Goal: Task Accomplishment & Management: Manage account settings

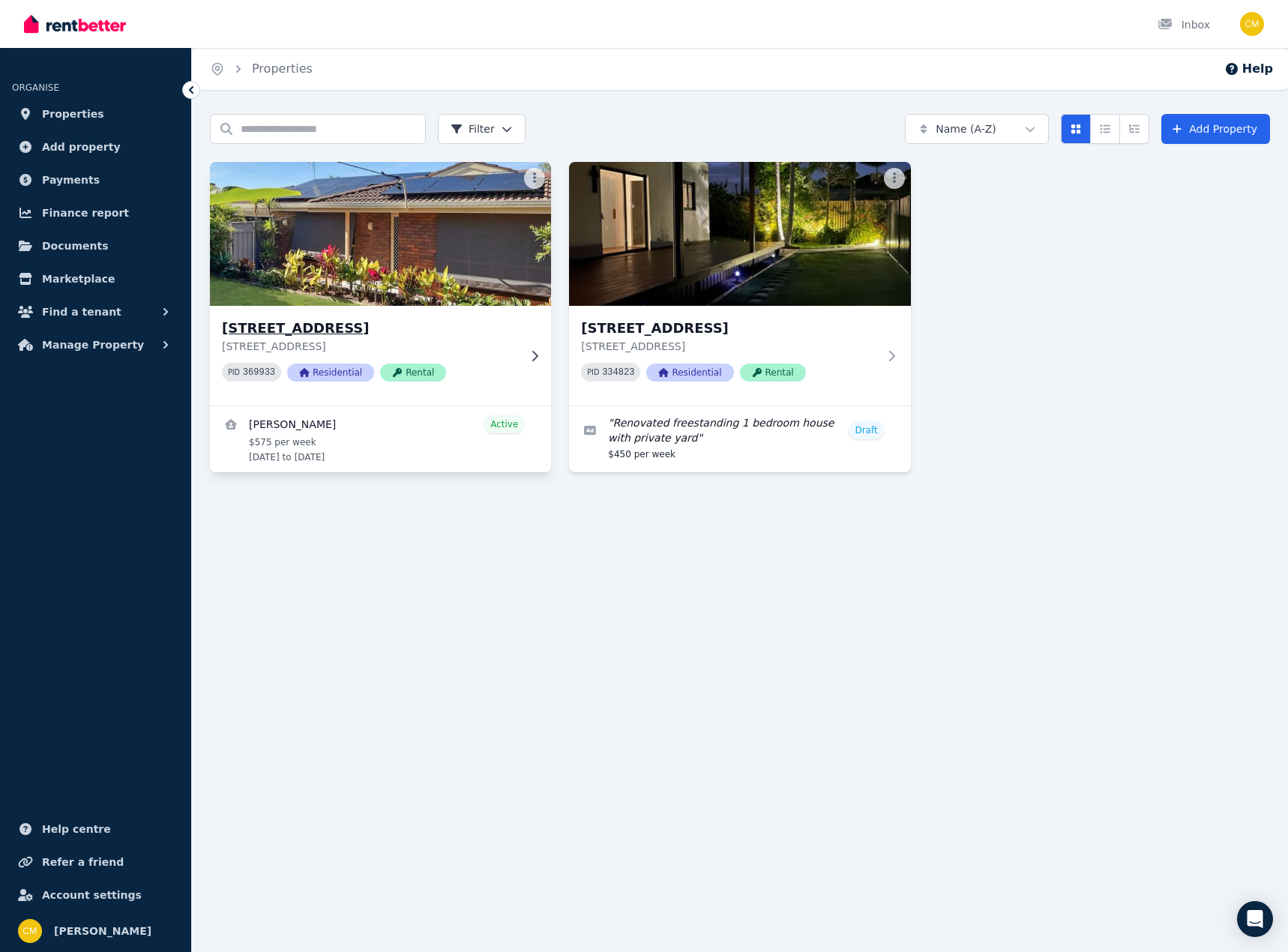
click at [340, 327] on h3 "[STREET_ADDRESS]" at bounding box center [369, 328] width 296 height 21
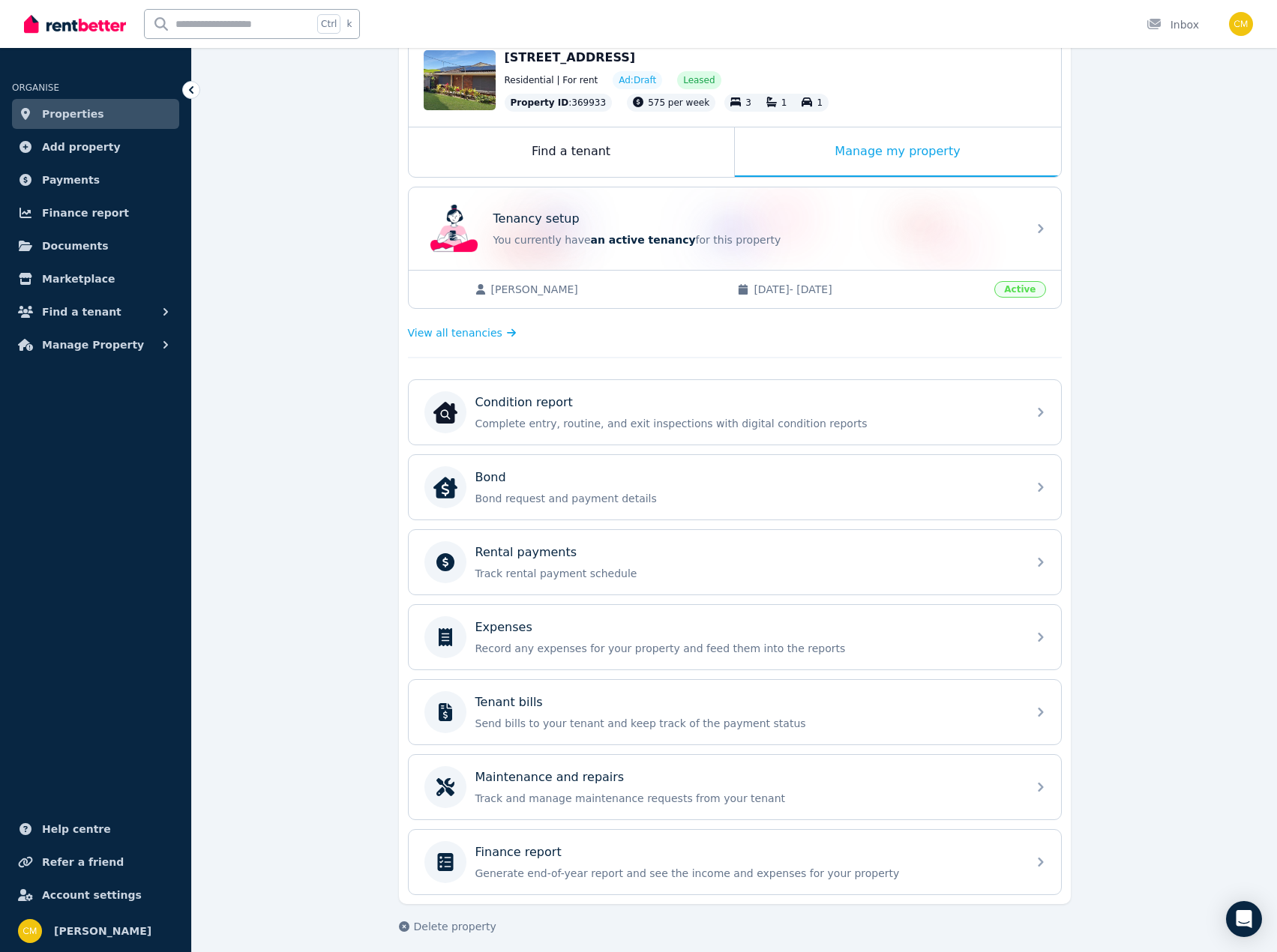
scroll to position [179, 0]
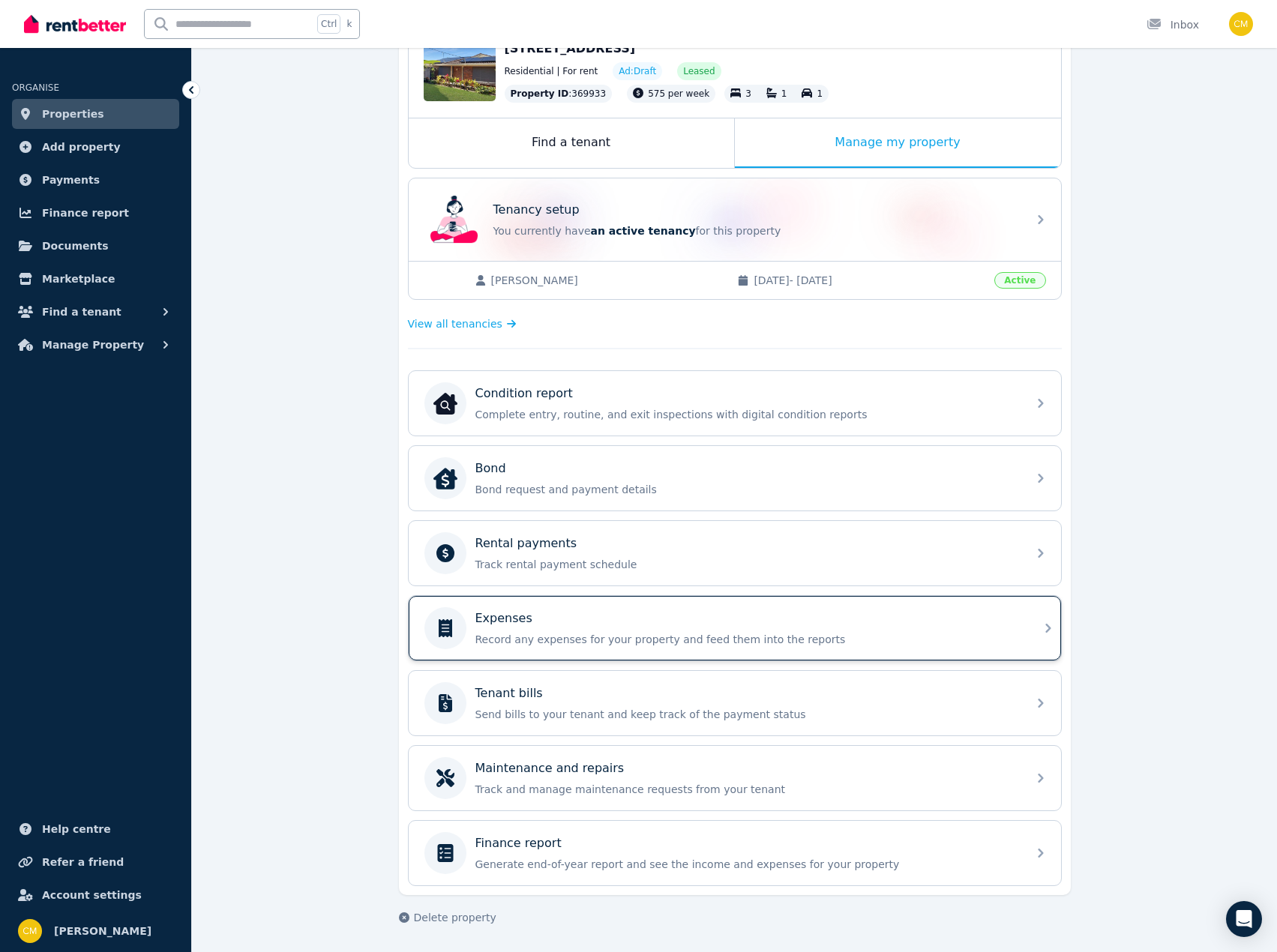
click at [558, 621] on div "Expenses" at bounding box center [747, 618] width 543 height 18
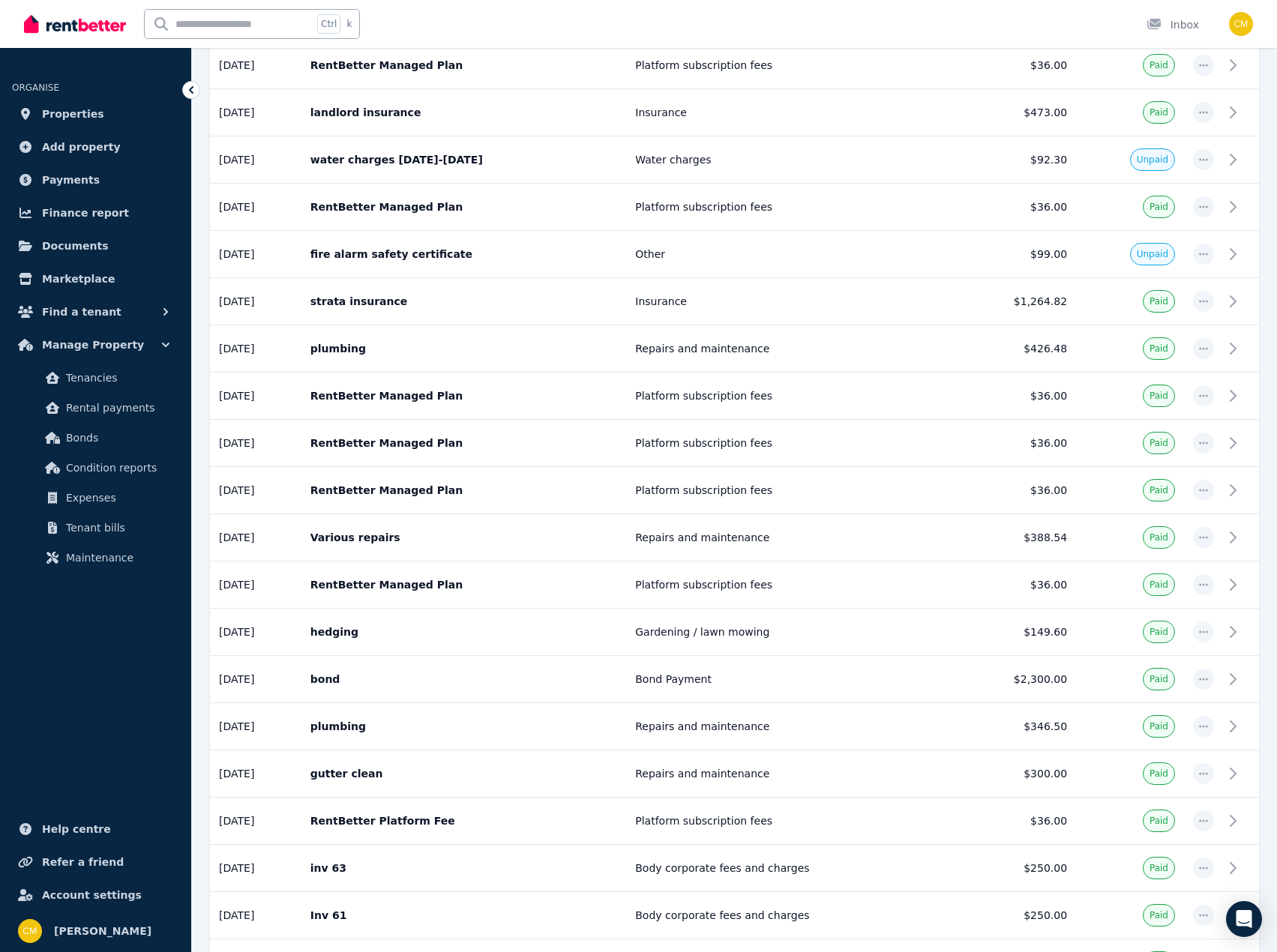
scroll to position [489, 0]
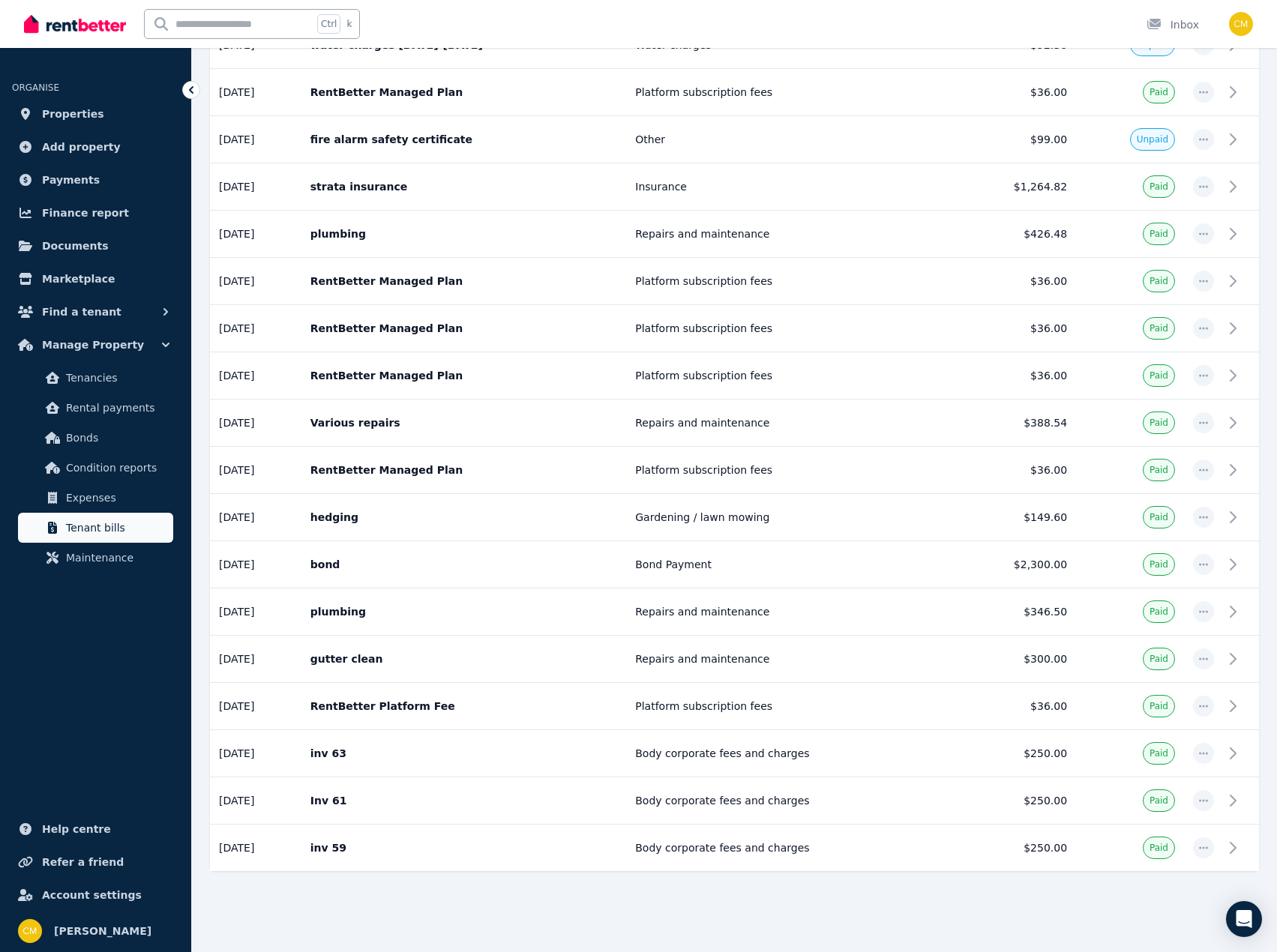
click at [88, 525] on span "Tenant bills" at bounding box center [117, 527] width 101 height 18
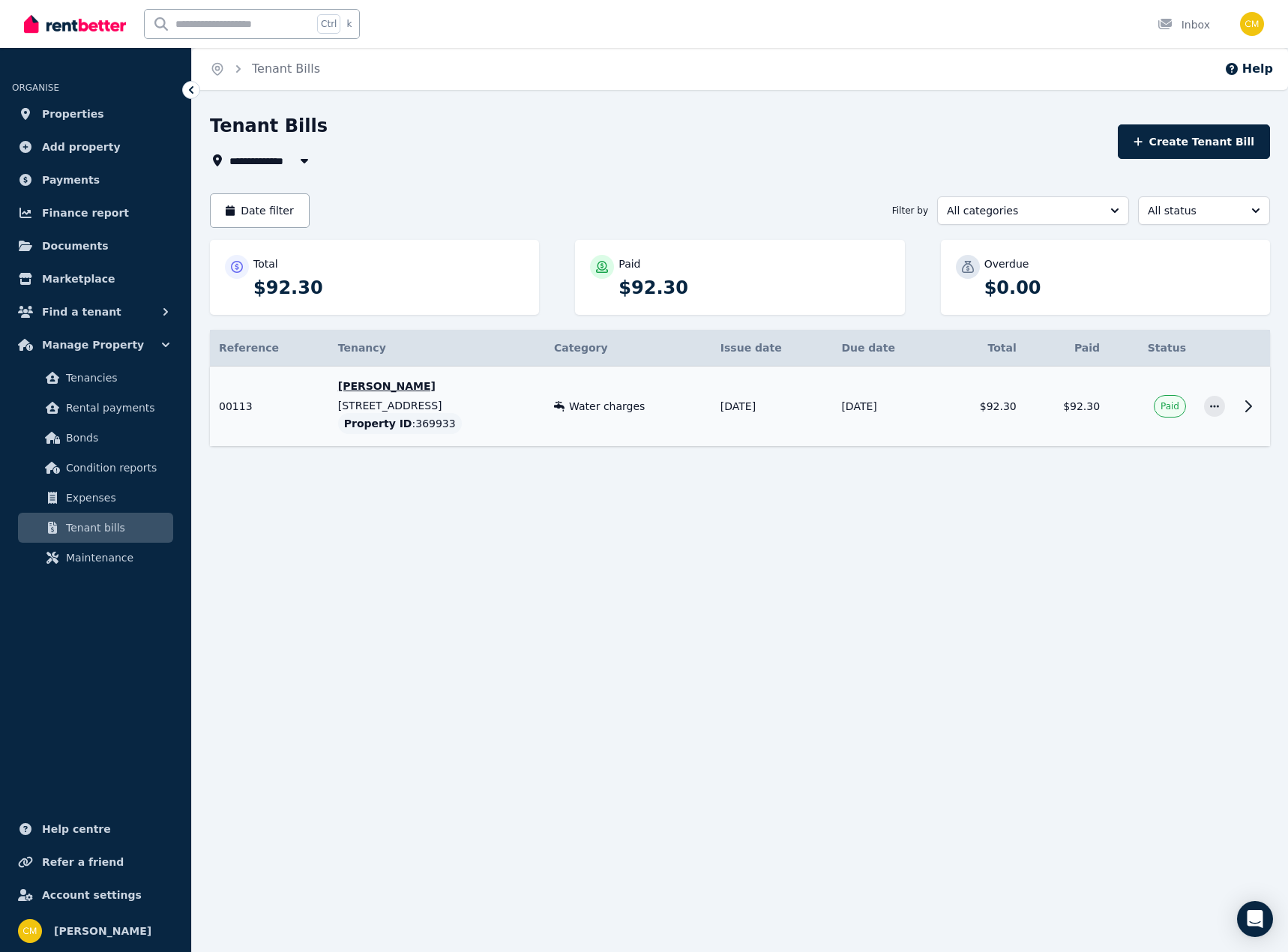
click at [1250, 407] on icon at bounding box center [1249, 406] width 5 height 10
